Goal: Information Seeking & Learning: Check status

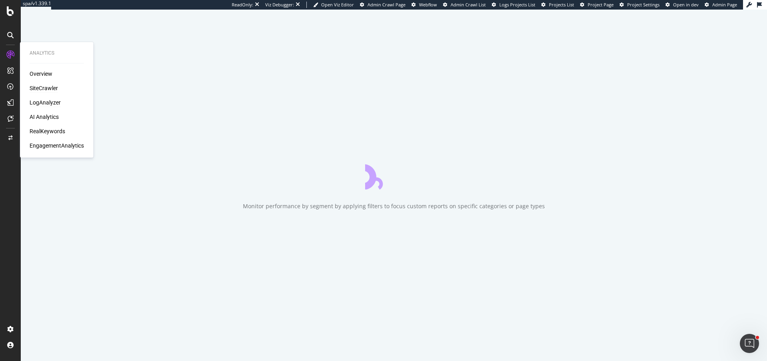
click at [42, 104] on div "LogAnalyzer" at bounding box center [45, 103] width 31 height 8
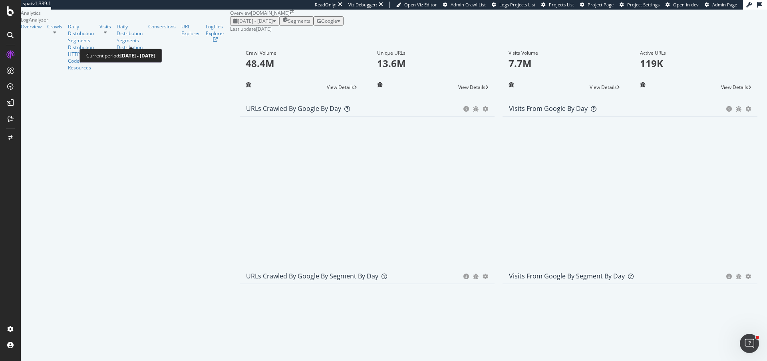
click at [233, 24] on div "[DATE] - [DATE]" at bounding box center [254, 21] width 43 height 7
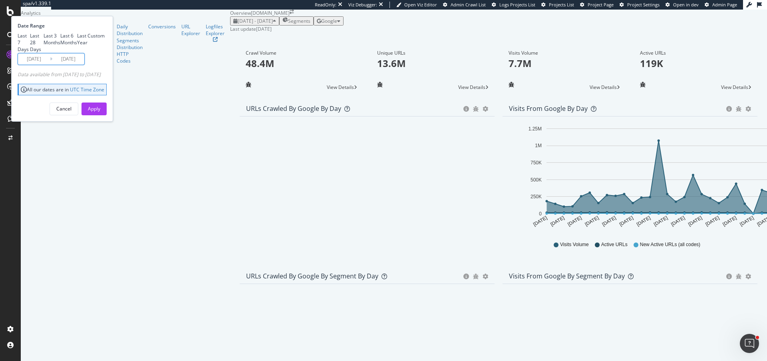
click at [50, 65] on input "[DATE]" at bounding box center [34, 59] width 32 height 11
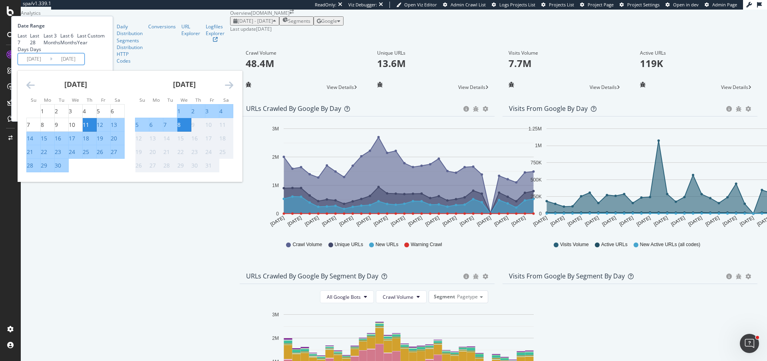
click at [35, 90] on icon "Move backward to switch to the previous month." at bounding box center [30, 85] width 8 height 10
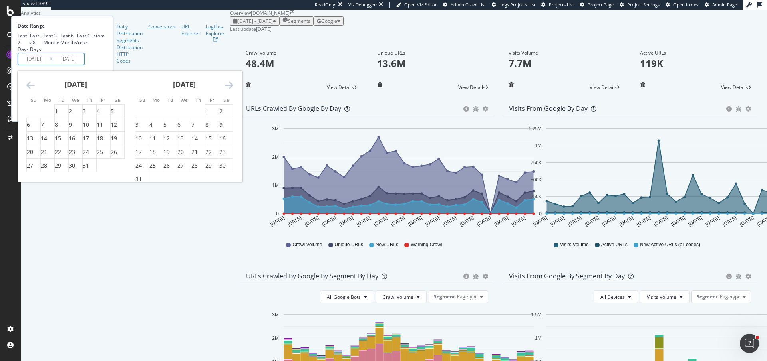
click at [35, 90] on icon "Move backward to switch to the previous month." at bounding box center [30, 85] width 8 height 10
click at [103, 156] on div "25" at bounding box center [100, 152] width 6 height 8
type input "2025/04/25"
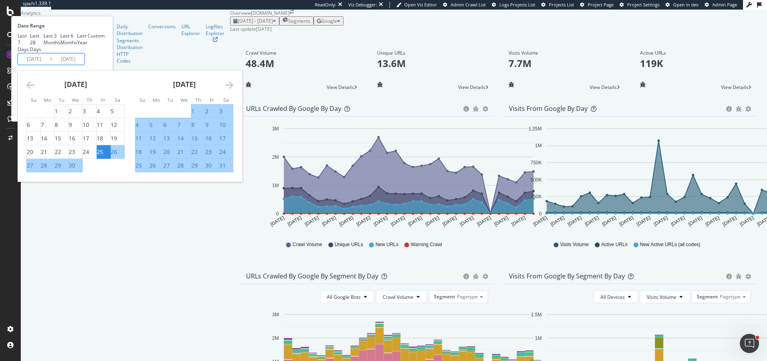
click at [142, 170] on div "25" at bounding box center [138, 166] width 6 height 8
type input "2025/05/25"
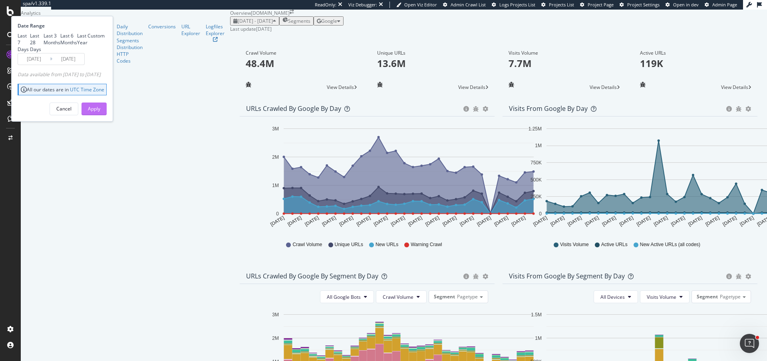
click at [107, 115] on button "Apply" at bounding box center [93, 109] width 25 height 13
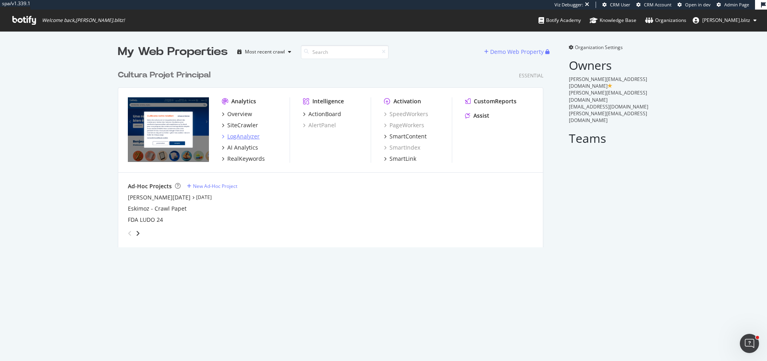
click at [241, 135] on div "LogAnalyzer" at bounding box center [243, 137] width 32 height 8
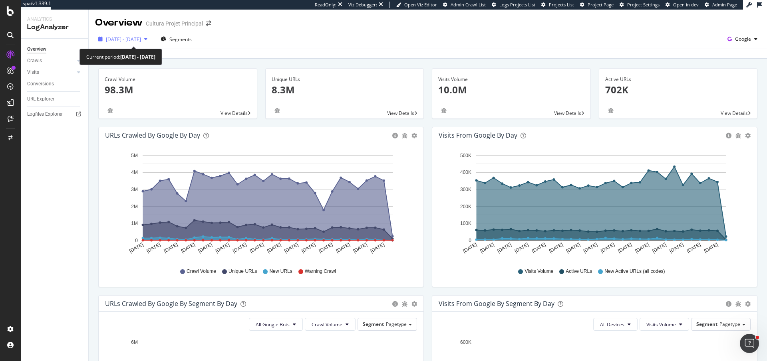
click at [130, 44] on div "[DATE] - [DATE]" at bounding box center [123, 39] width 56 height 12
click at [322, 45] on div "[DATE] - [DATE] Segments Google" at bounding box center [428, 41] width 678 height 16
